Goal: Find specific page/section: Find specific page/section

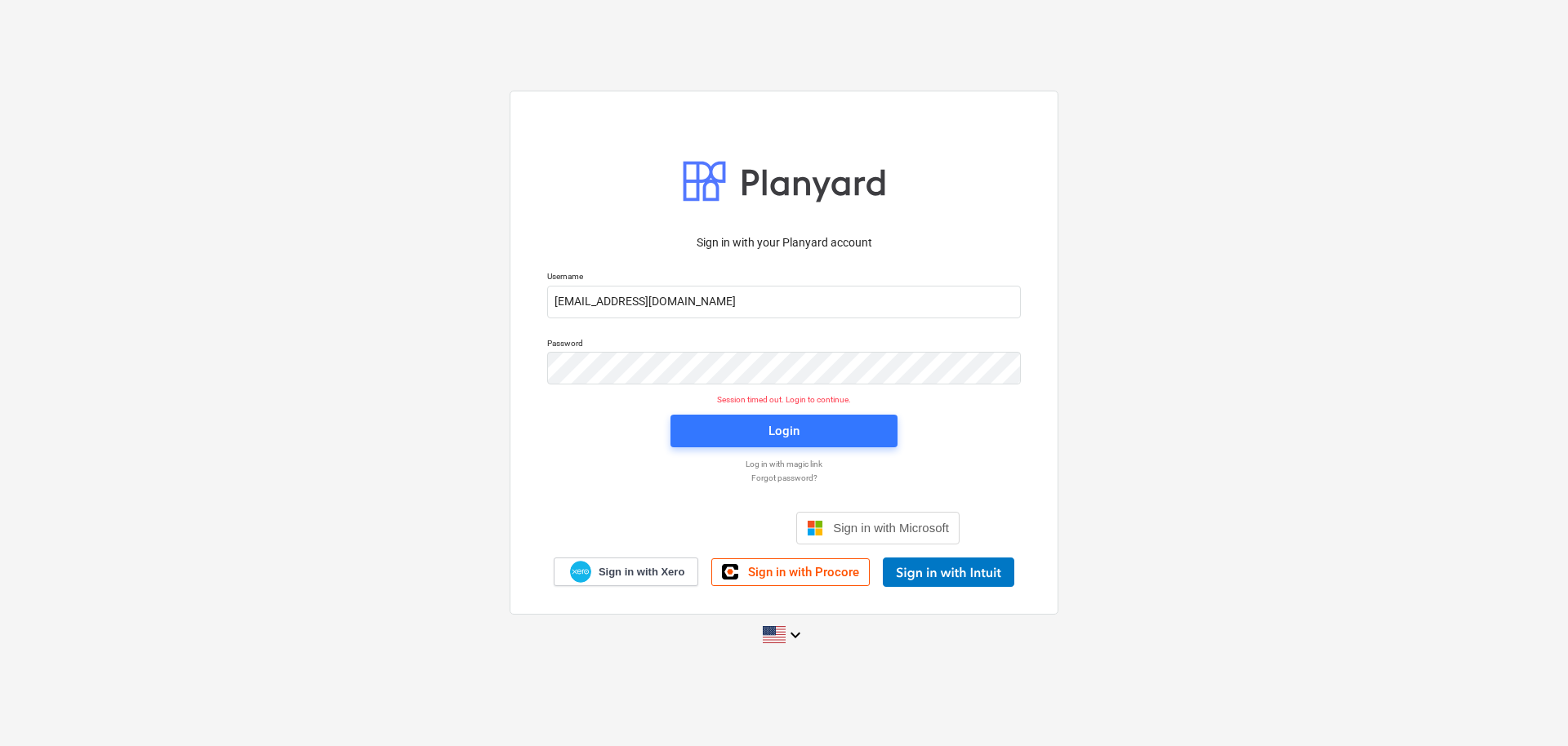
click at [729, 428] on span "Login" at bounding box center [784, 431] width 188 height 21
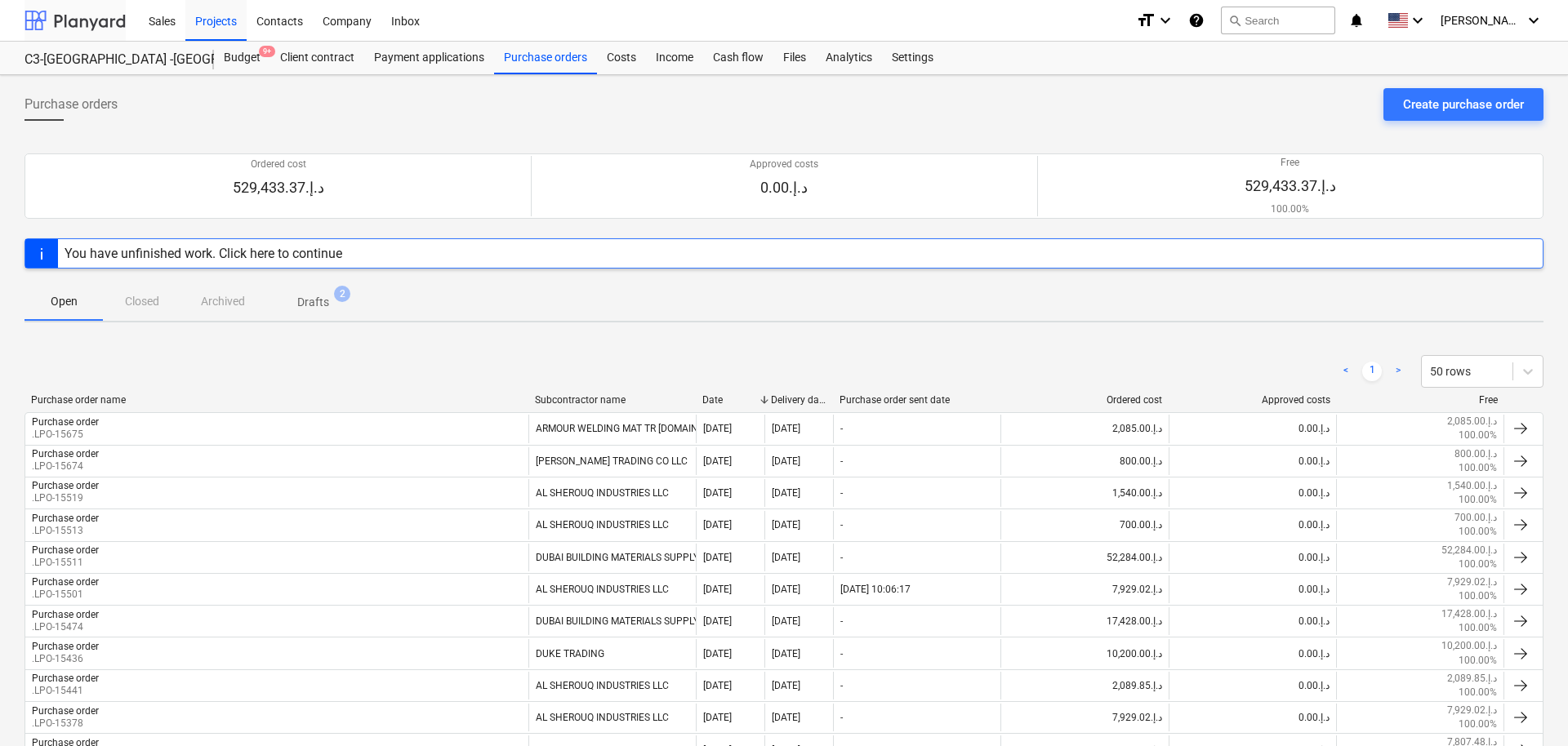
click at [96, 26] on div at bounding box center [75, 20] width 101 height 41
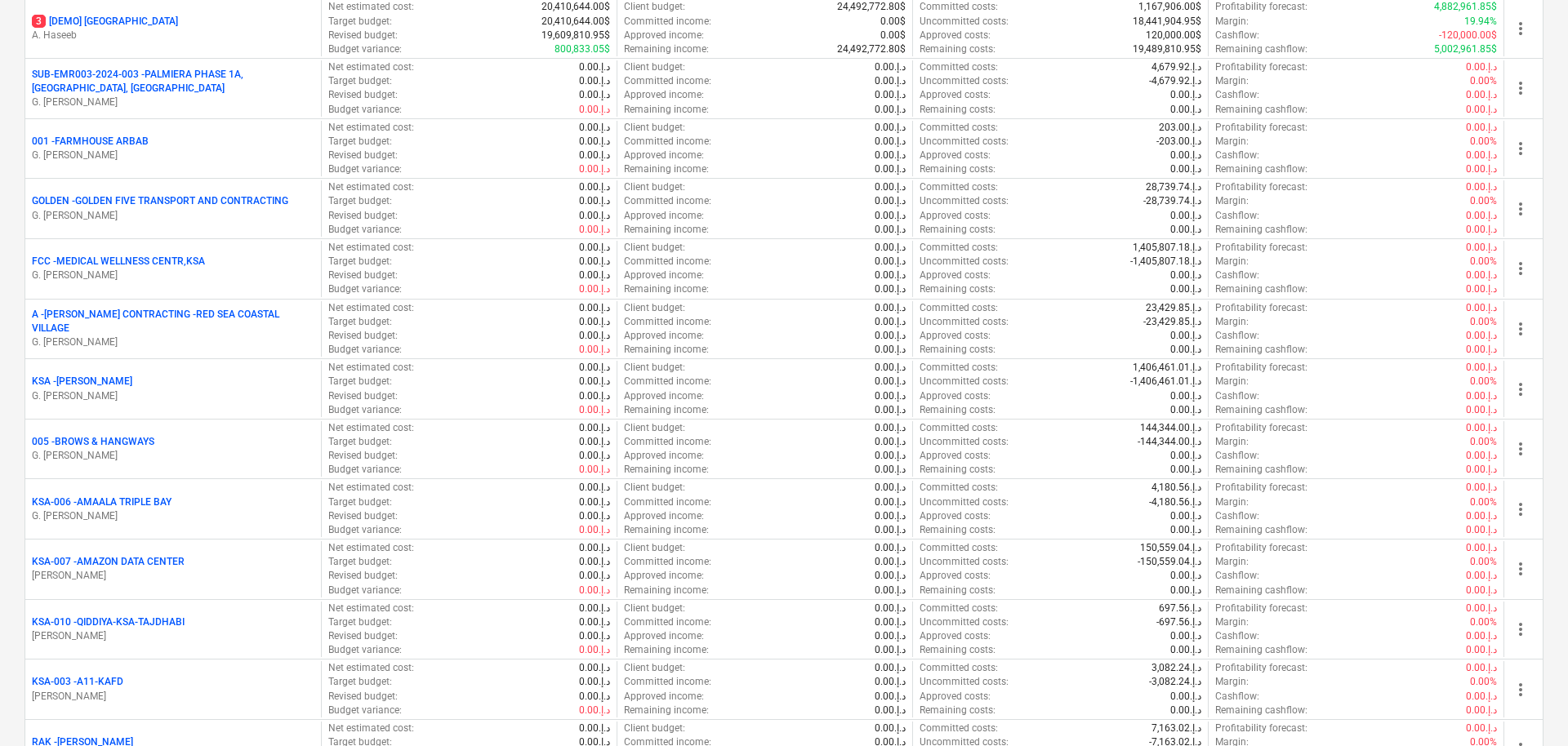
scroll to position [1749, 0]
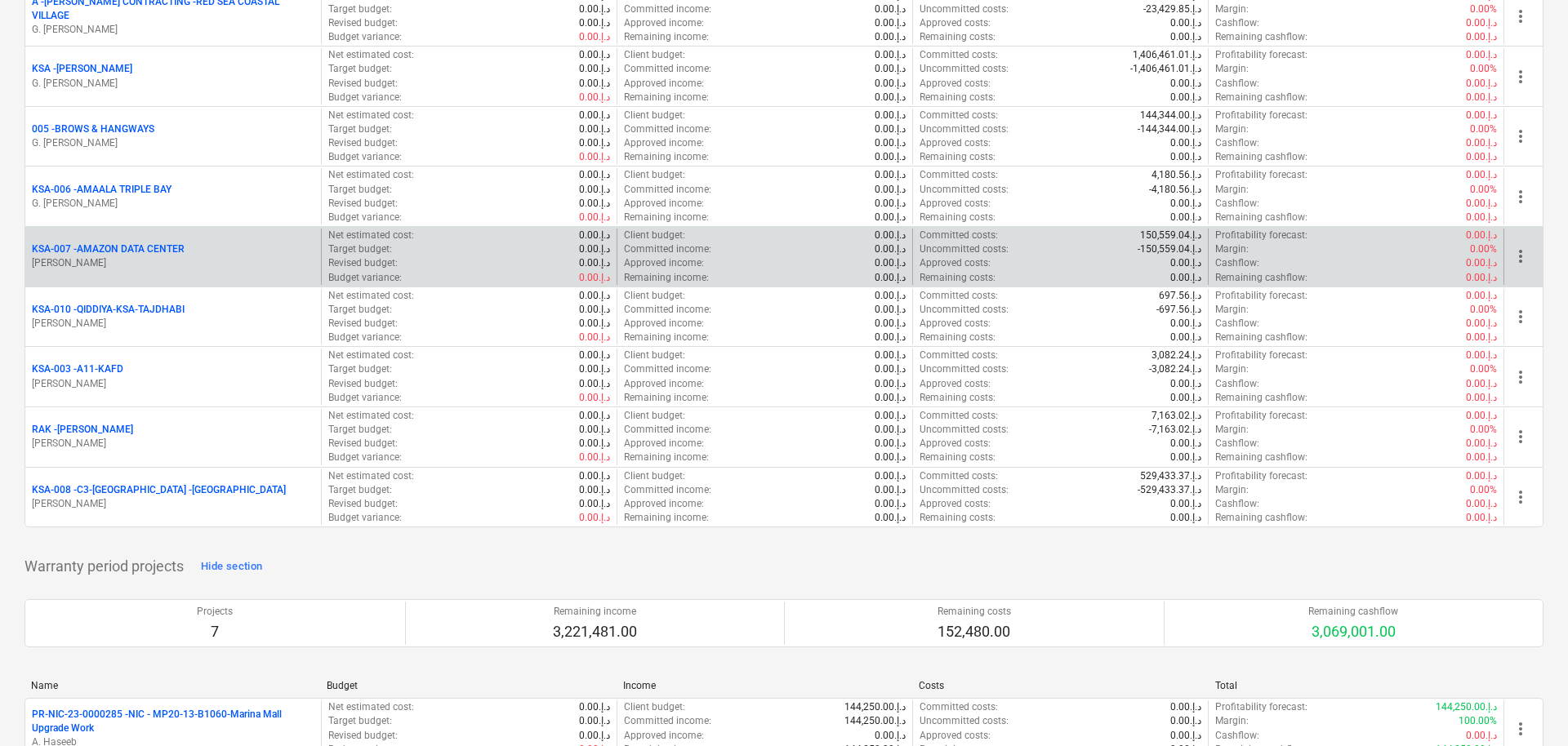
click at [143, 246] on p "KSA-007 - AMAZON DATA CENTER" at bounding box center [108, 250] width 153 height 14
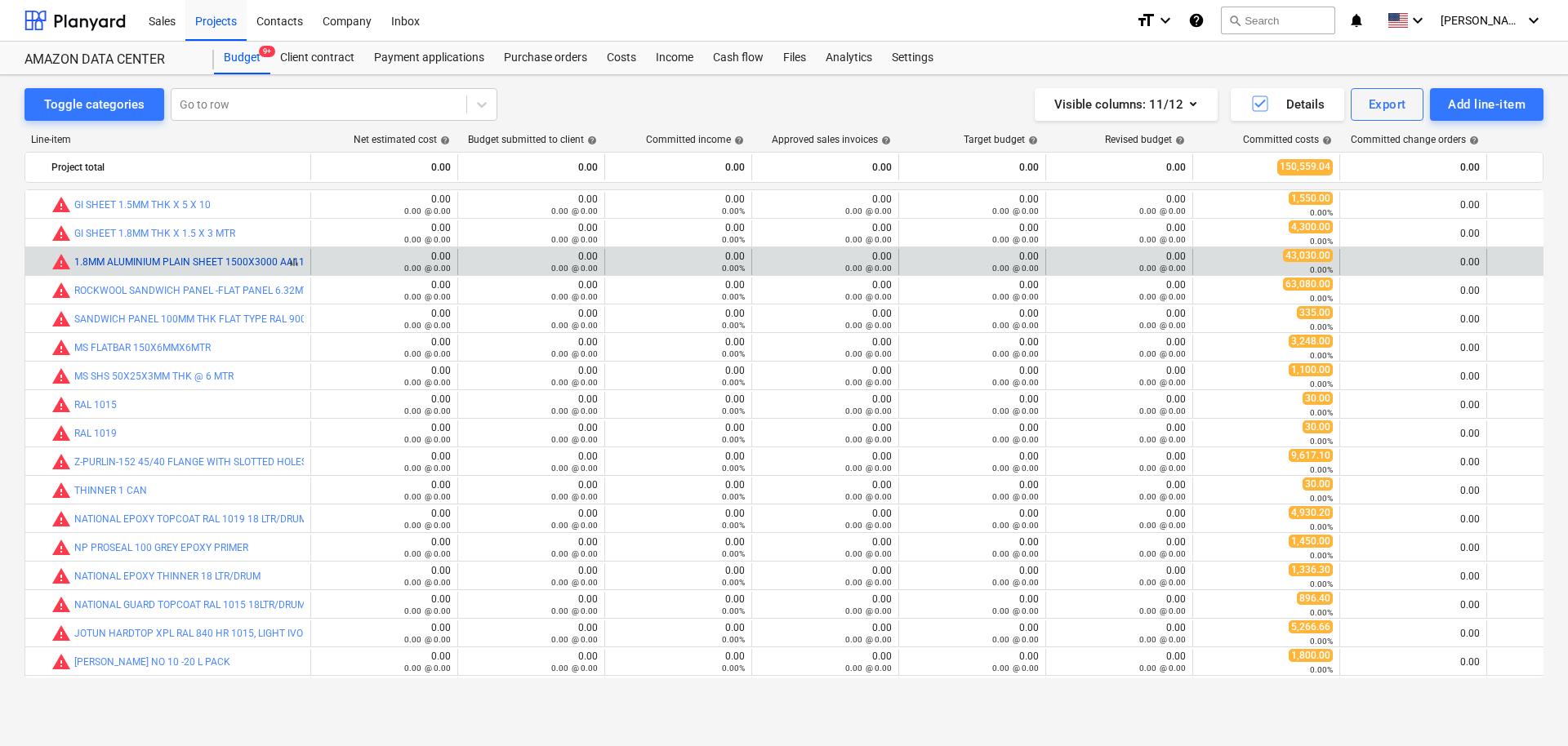
click at [284, 260] on div "bar_chart" at bounding box center [294, 262] width 19 height 19
click at [207, 267] on link "1.8MM ALUMINIUM PLAIN SHEET 1500X3000 AA1100H14" at bounding box center [205, 262] width 260 height 12
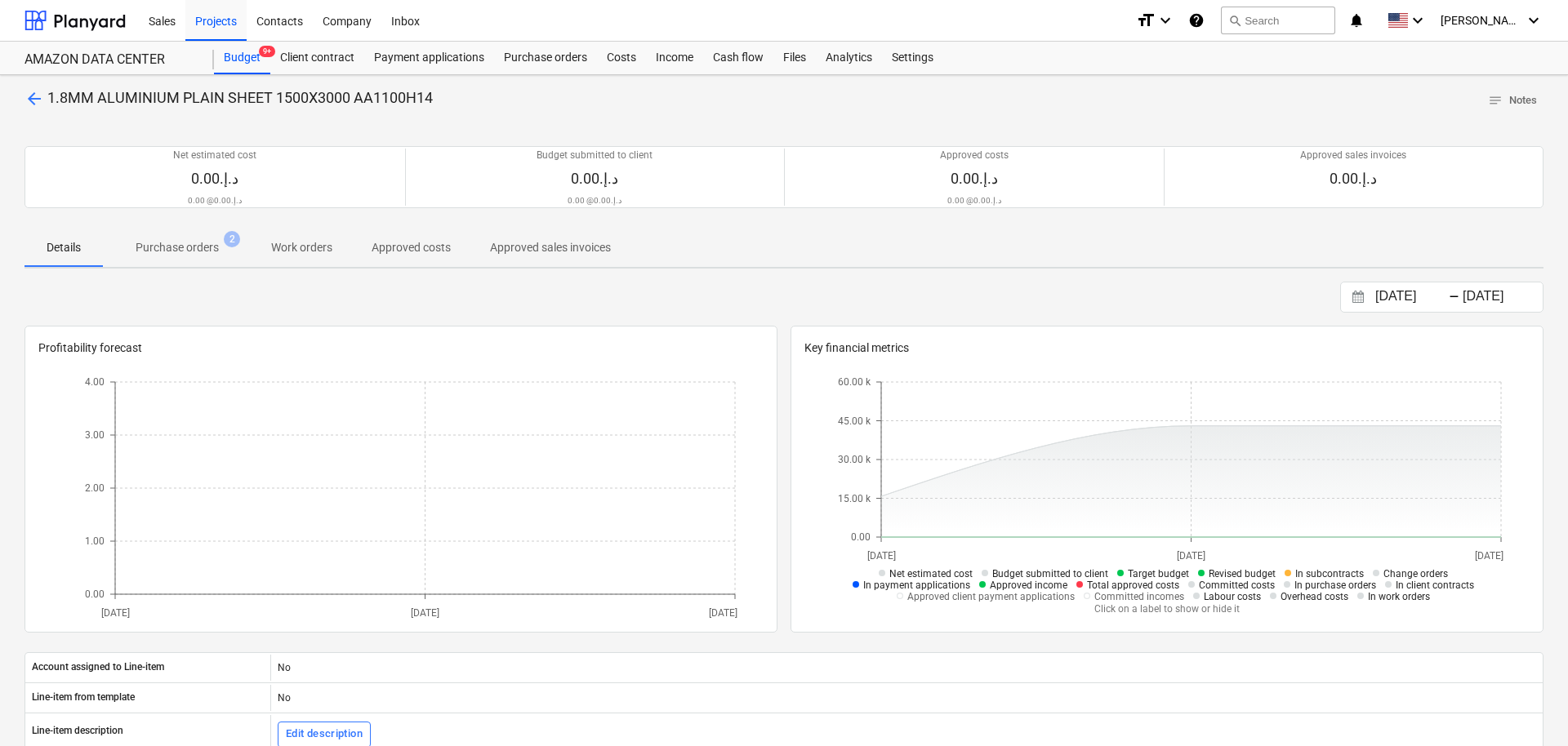
click at [205, 252] on p "Purchase orders" at bounding box center [177, 247] width 83 height 17
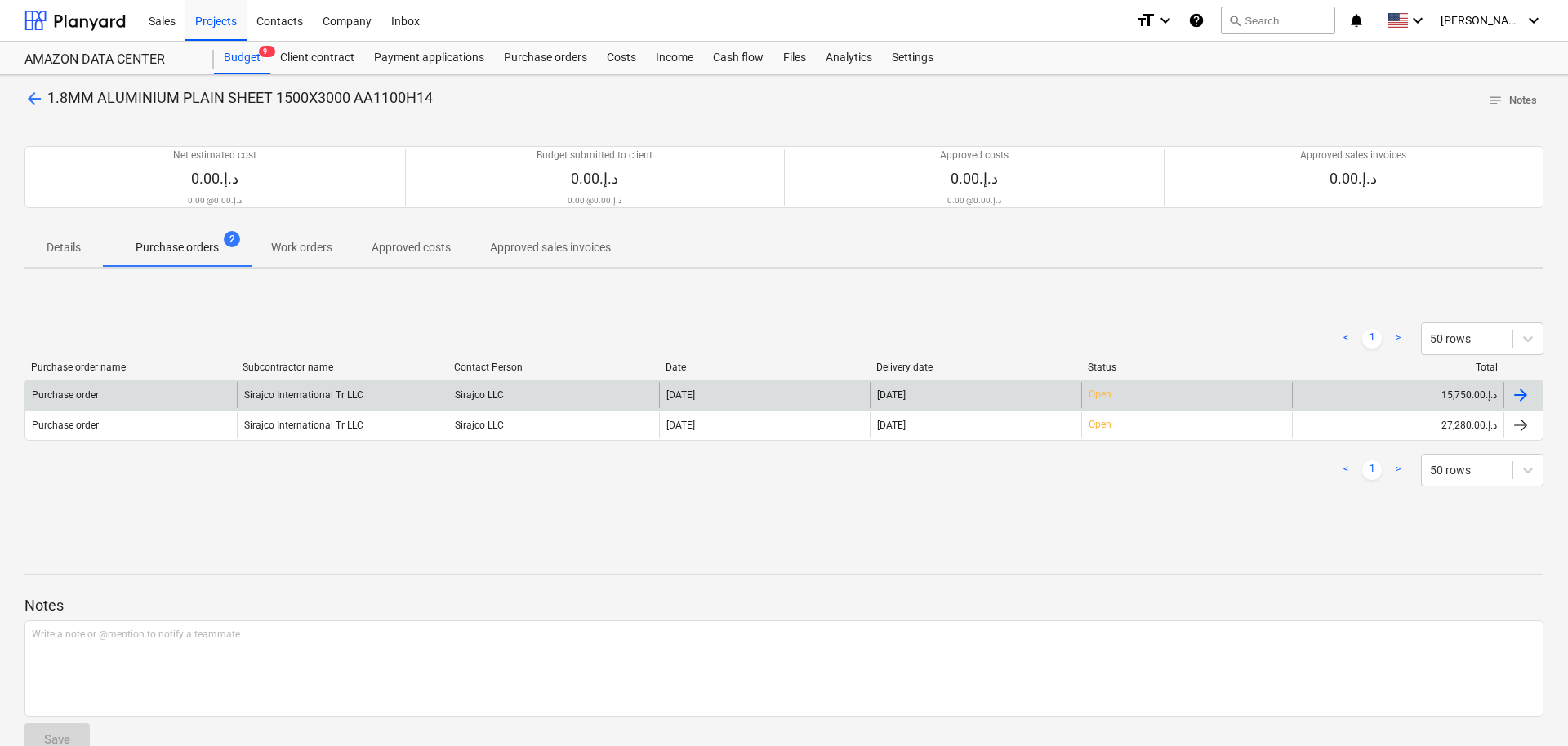
click at [622, 396] on div "Sirajco LLC" at bounding box center [553, 396] width 212 height 27
